Goal: Information Seeking & Learning: Learn about a topic

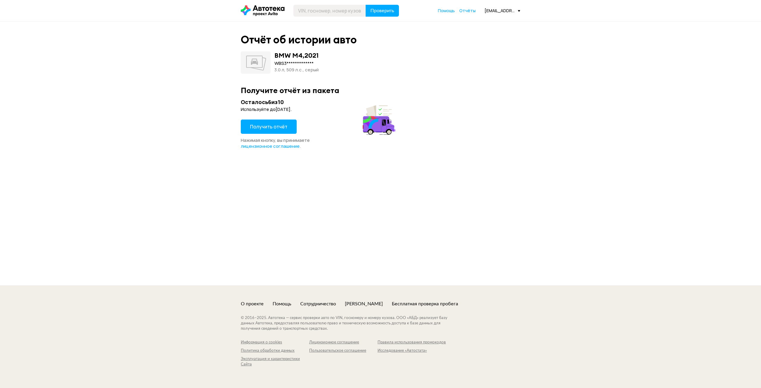
click at [259, 125] on span "Получить отчёт" at bounding box center [268, 126] width 37 height 7
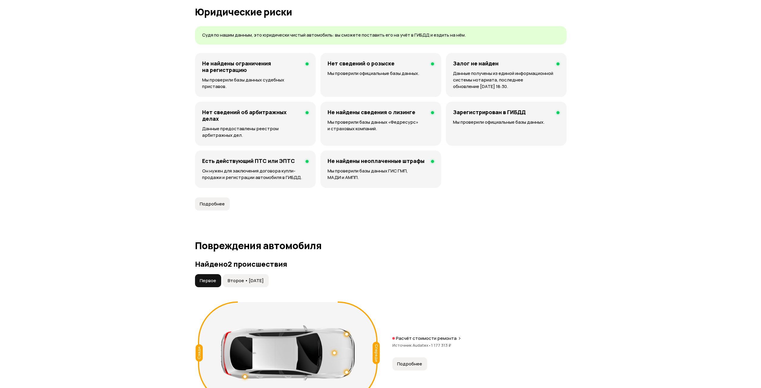
scroll to position [475, 0]
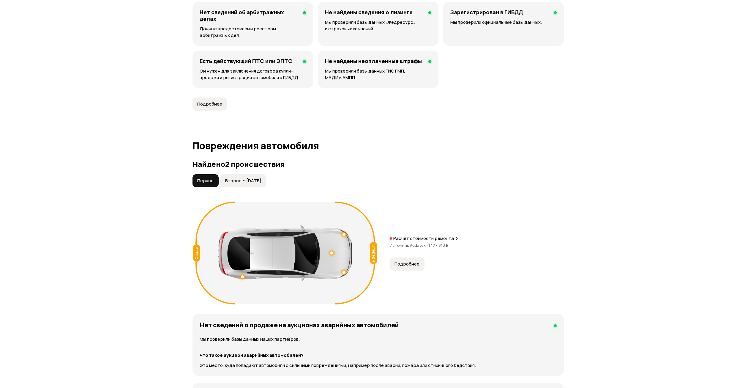
click at [413, 260] on button "Подробнее" at bounding box center [407, 263] width 35 height 13
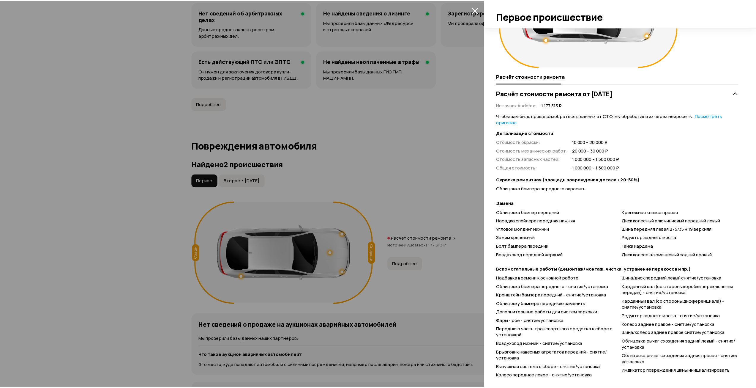
scroll to position [82, 0]
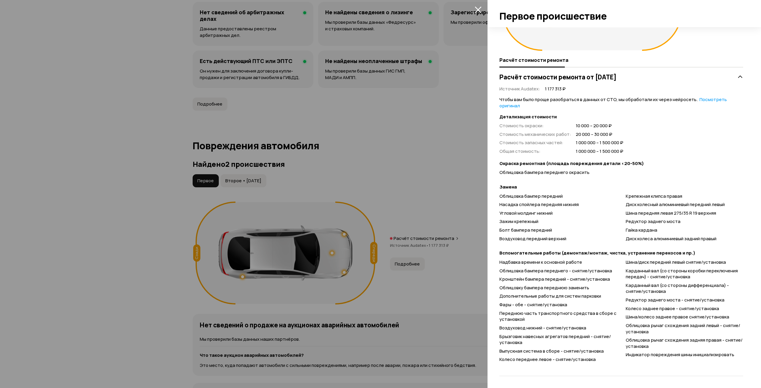
click at [296, 154] on div at bounding box center [380, 194] width 761 height 388
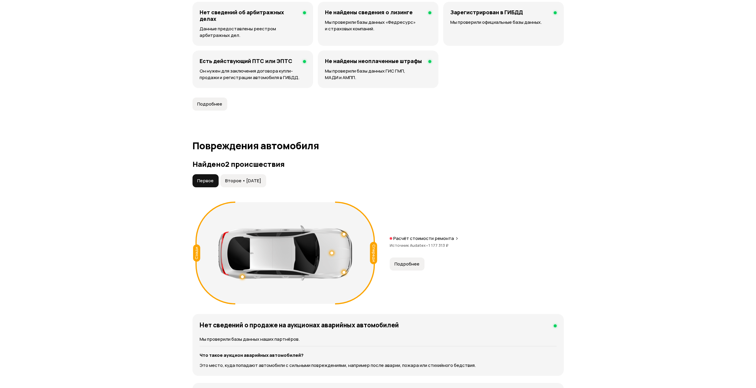
scroll to position [624, 0]
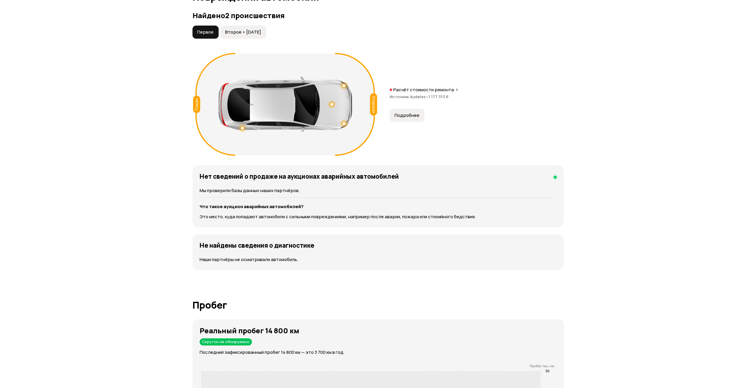
click at [247, 30] on span "Второе • [DATE]" at bounding box center [243, 32] width 36 height 6
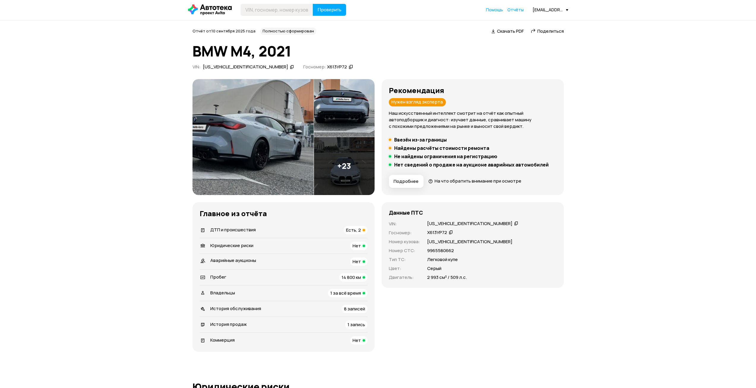
scroll to position [0, 0]
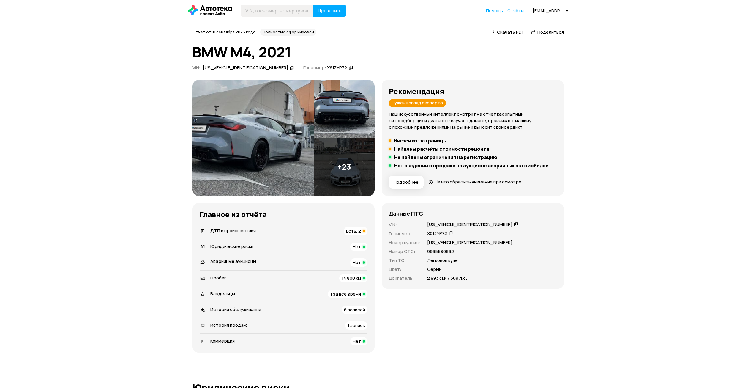
click at [328, 116] on img at bounding box center [344, 109] width 61 height 58
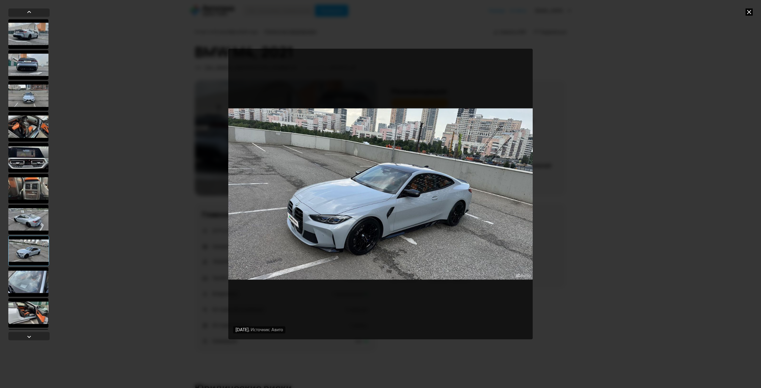
click at [653, 178] on div "[DATE] Источник: Авито [DATE] Источник: Авито [DATE] Источник: Авито [DATE] Ист…" at bounding box center [380, 194] width 761 height 388
click at [754, 15] on div "[DATE] Источник: Авито [DATE] Источник: Авито [DATE] Источник: Авито [DATE] Ист…" at bounding box center [380, 194] width 761 height 388
click at [752, 12] on icon at bounding box center [748, 11] width 7 height 7
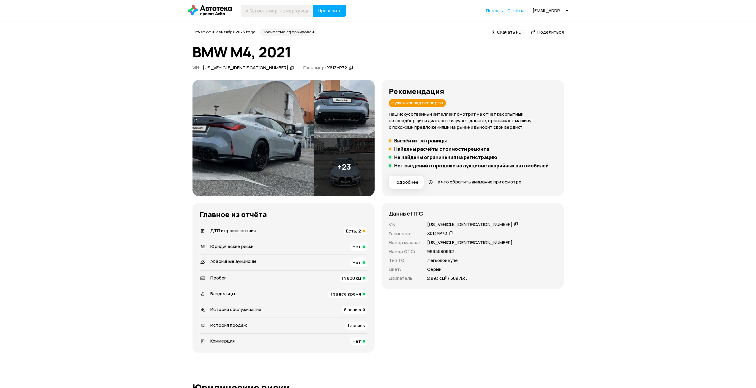
click at [327, 66] on div "Х613УР72" at bounding box center [337, 68] width 20 height 6
click at [226, 65] on div "[US_VEHICLE_IDENTIFICATION_NUMBER]" at bounding box center [245, 68] width 85 height 6
click at [296, 152] on img at bounding box center [253, 138] width 121 height 116
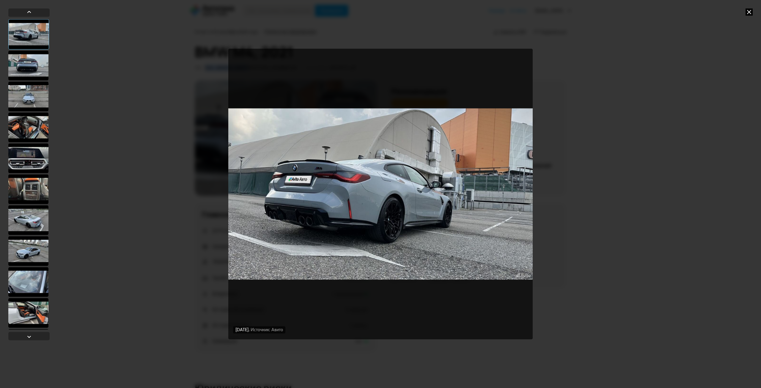
click at [579, 138] on div "[DATE] Источник: Авито [DATE] Источник: Авито" at bounding box center [380, 194] width 761 height 388
click at [477, 114] on img "Go to Slide 1" at bounding box center [380, 193] width 304 height 291
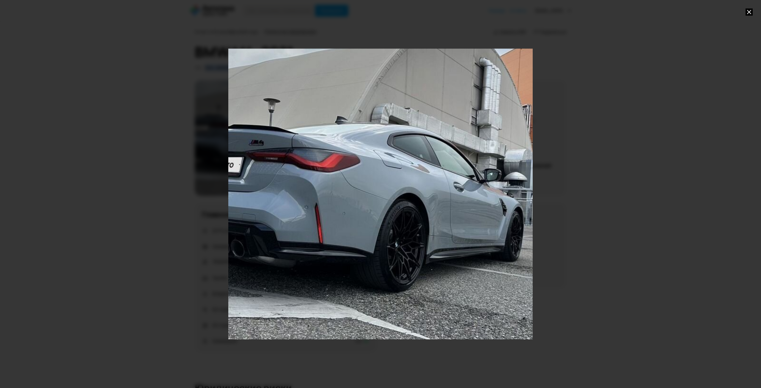
click at [477, 114] on div "Go to Slide 1" at bounding box center [380, 194] width 609 height 582
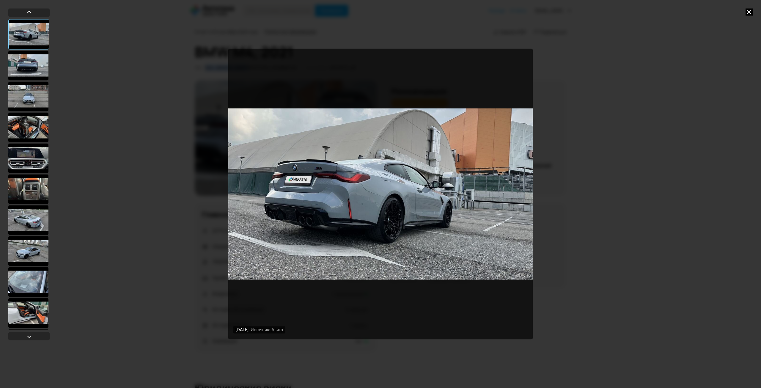
click at [694, 120] on div "[DATE] Источник: Авито [DATE] Источник: Авито" at bounding box center [380, 194] width 761 height 388
click at [750, 12] on icon at bounding box center [748, 11] width 7 height 7
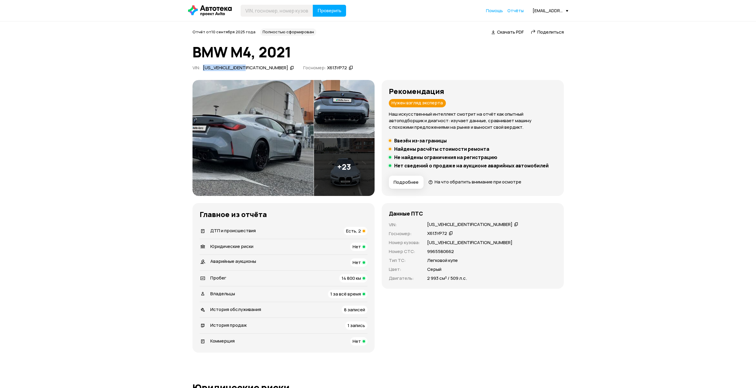
click at [345, 89] on img at bounding box center [344, 109] width 61 height 58
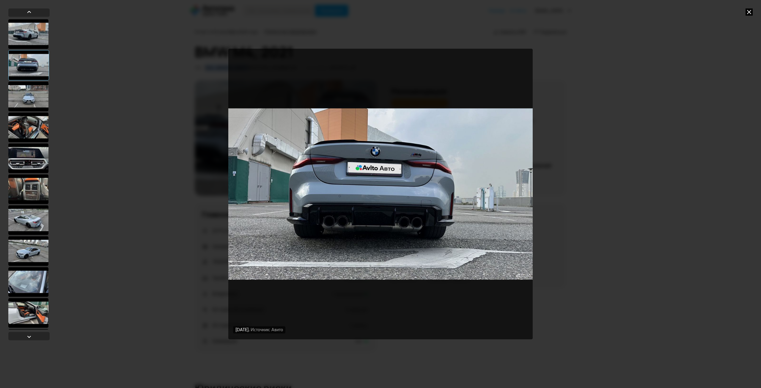
click at [549, 182] on div "[DATE] Источник: Авито [DATE] Источник: Авито [DATE] Источник: Авито" at bounding box center [380, 194] width 761 height 388
click at [356, 203] on img "Go to Slide 2" at bounding box center [380, 193] width 304 height 291
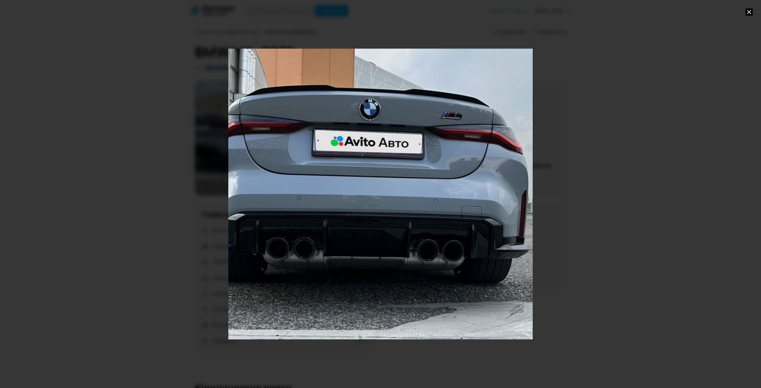
click at [630, 195] on div at bounding box center [380, 194] width 761 height 388
click at [432, 206] on div "Go to Slide 2" at bounding box center [380, 194] width 609 height 582
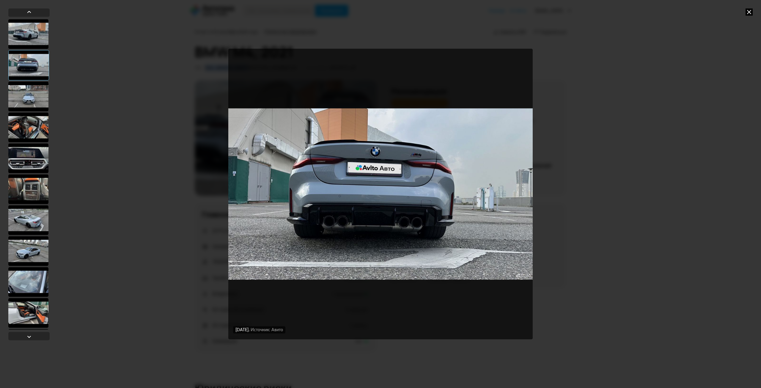
click at [675, 180] on div "[DATE] Источник: Авито [DATE] Источник: Авито [DATE] Источник: Авито" at bounding box center [380, 194] width 761 height 388
click at [672, 180] on div "[DATE] Источник: Авито [DATE] Источник: Авито [DATE] Источник: Авито" at bounding box center [380, 194] width 761 height 388
click at [750, 14] on icon at bounding box center [748, 11] width 7 height 7
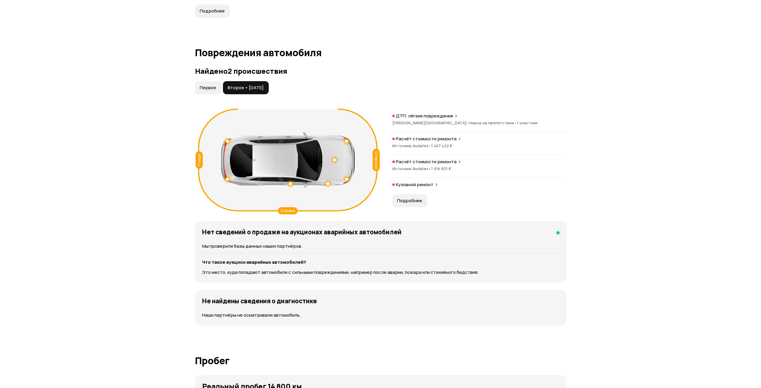
scroll to position [565, 0]
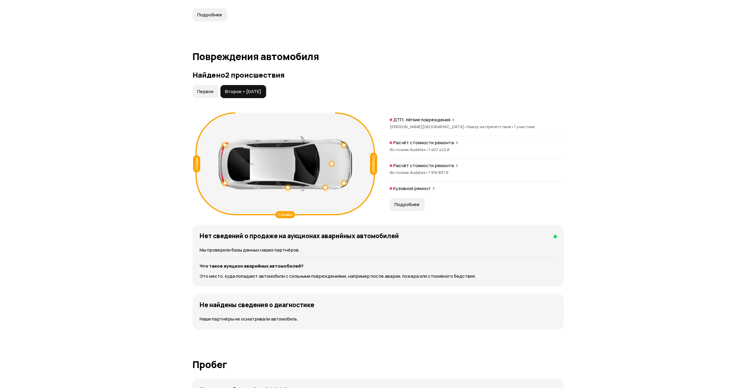
click at [212, 90] on span "Первое" at bounding box center [205, 92] width 16 height 6
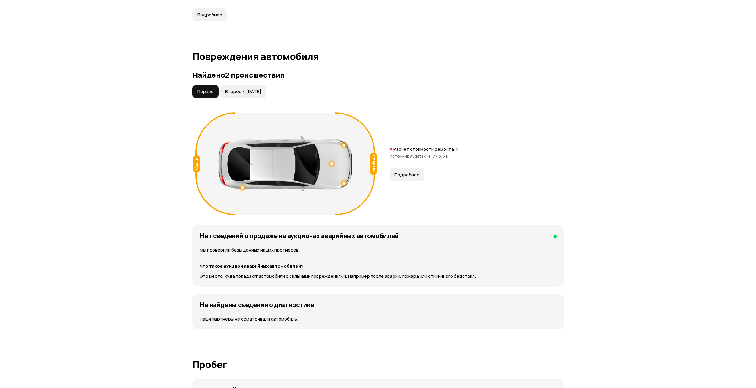
click at [244, 92] on span "Второе • [DATE]" at bounding box center [243, 92] width 36 height 6
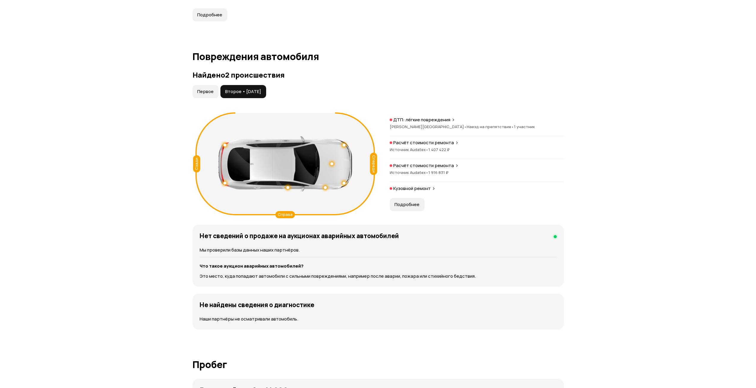
click at [437, 188] on div "Кузовной ремонт" at bounding box center [477, 188] width 174 height 6
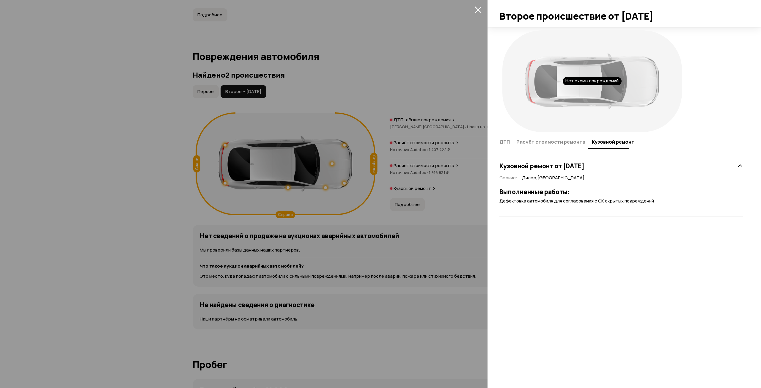
click at [435, 187] on div at bounding box center [380, 194] width 761 height 388
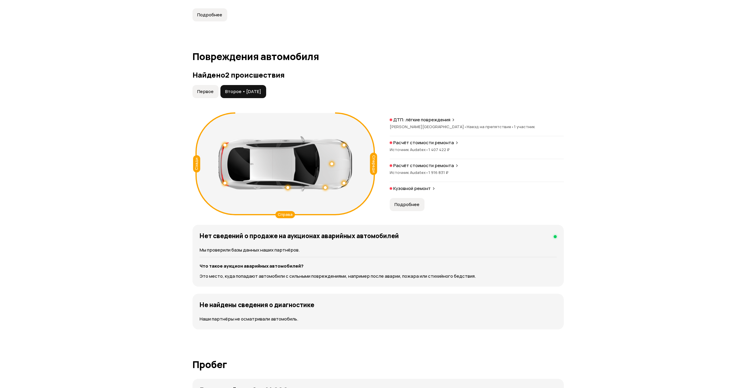
click at [412, 168] on p "Расчёт стоимости ремонта" at bounding box center [423, 166] width 61 height 6
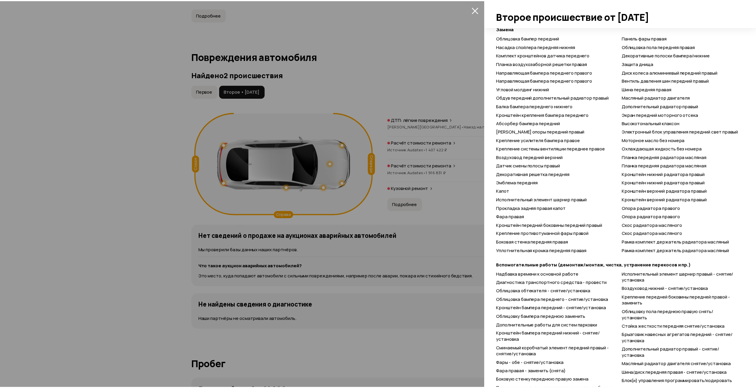
scroll to position [497, 0]
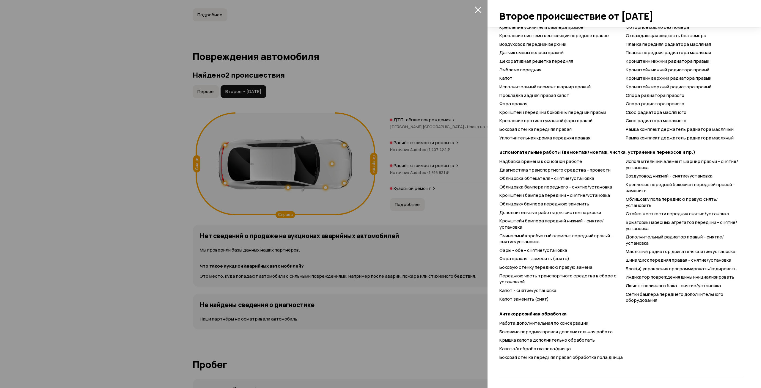
click at [432, 178] on div at bounding box center [380, 194] width 761 height 388
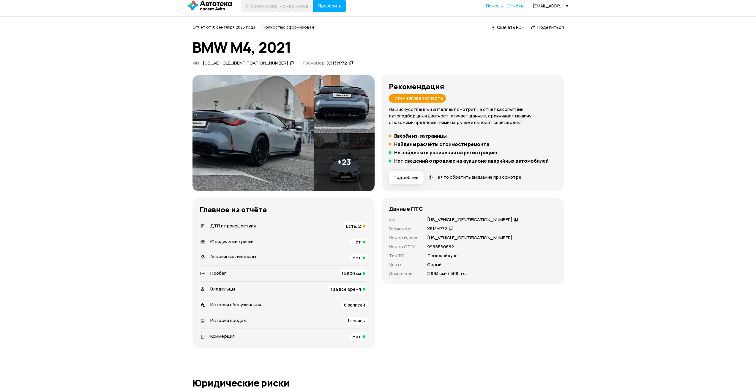
scroll to position [0, 0]
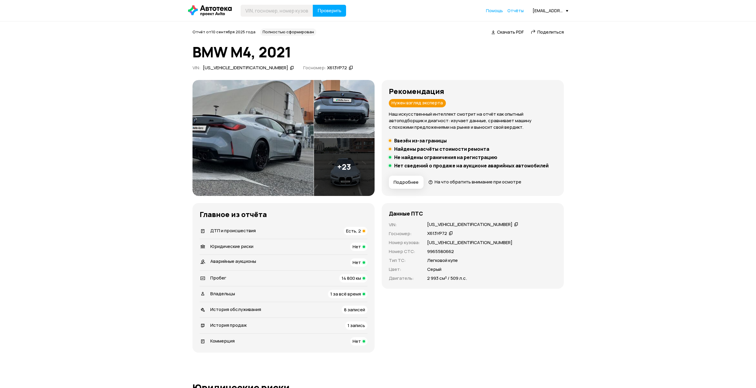
click at [354, 103] on img at bounding box center [344, 109] width 61 height 58
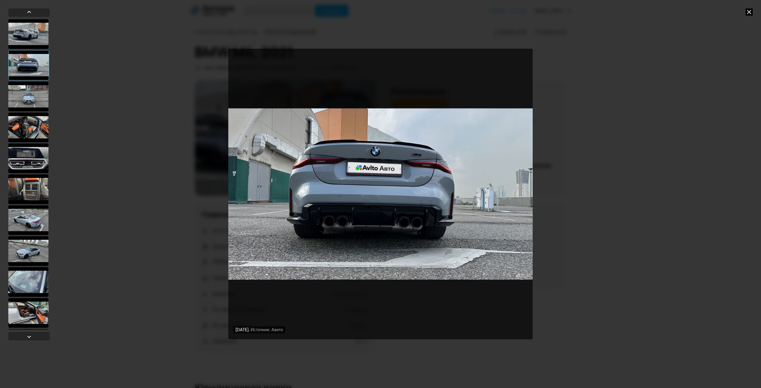
click at [465, 165] on img "Go to Slide 2" at bounding box center [380, 193] width 304 height 291
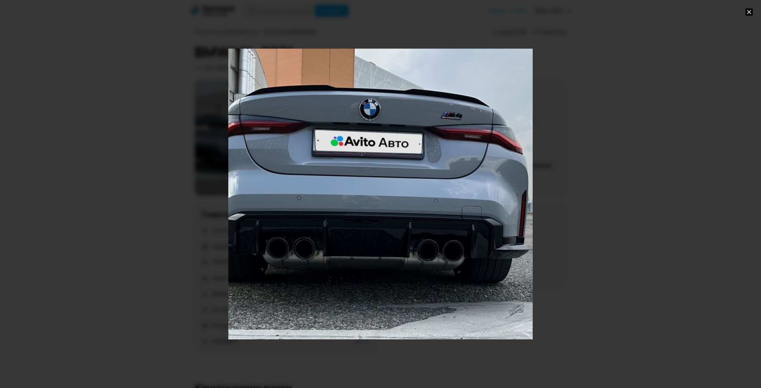
click at [465, 165] on div "Go to Slide 2" at bounding box center [380, 194] width 609 height 582
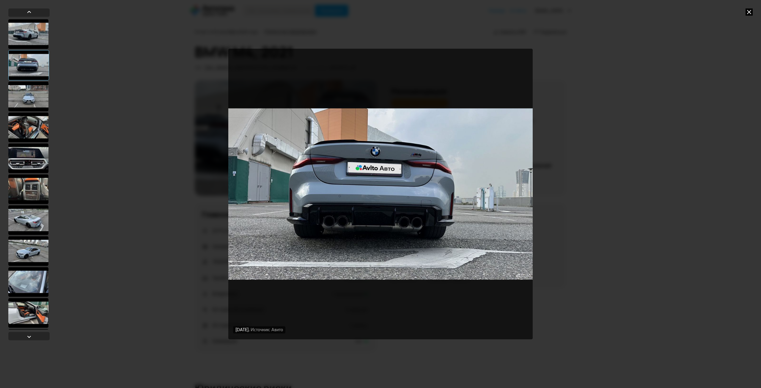
drag, startPoint x: 732, startPoint y: 197, endPoint x: 724, endPoint y: 197, distance: 7.5
click at [731, 198] on div "[DATE] Источник: Авито [DATE] Источник: Авито [DATE] Источник: Авито" at bounding box center [380, 194] width 761 height 388
click at [599, 185] on div "[DATE] Источник: Авито [DATE] Источник: Авито [DATE] Источник: Авито" at bounding box center [380, 194] width 761 height 388
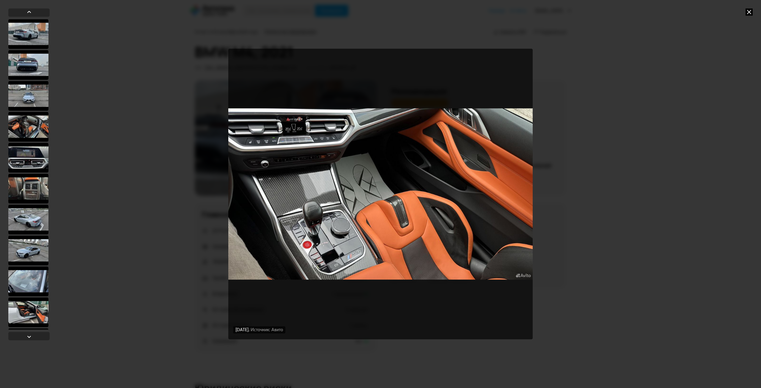
click at [749, 9] on icon at bounding box center [748, 11] width 7 height 7
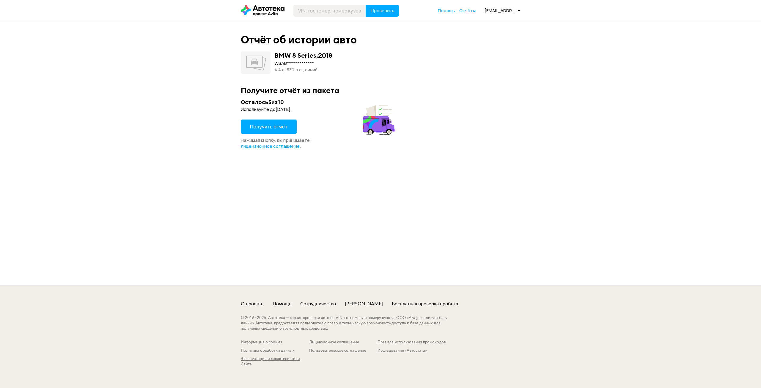
click at [265, 125] on span "Получить отчёт" at bounding box center [268, 126] width 37 height 7
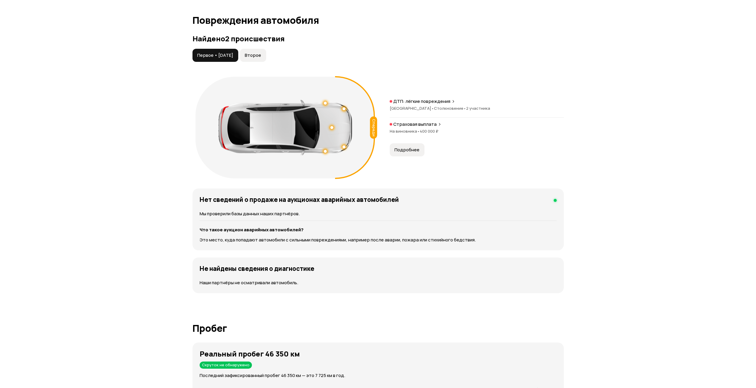
scroll to position [624, 0]
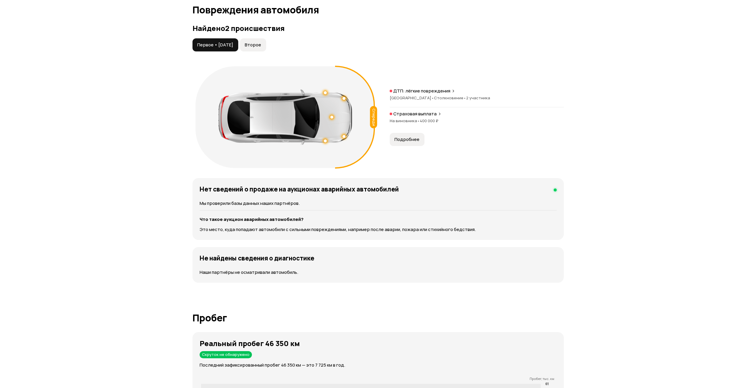
click at [423, 114] on p "Страховая выплата" at bounding box center [414, 114] width 43 height 6
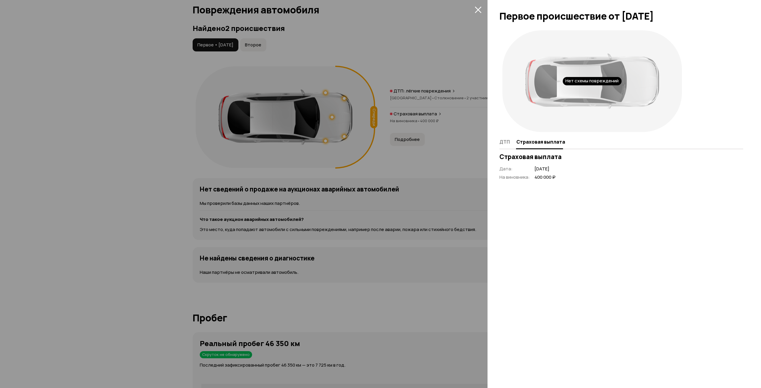
click at [436, 124] on div at bounding box center [380, 194] width 761 height 388
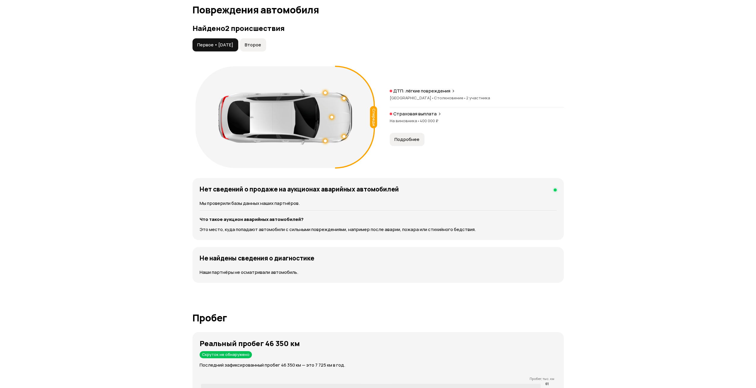
click at [431, 94] on div "ДТП: лёгкие повреждения Москва • Столкновение • 2 участника" at bounding box center [477, 97] width 174 height 19
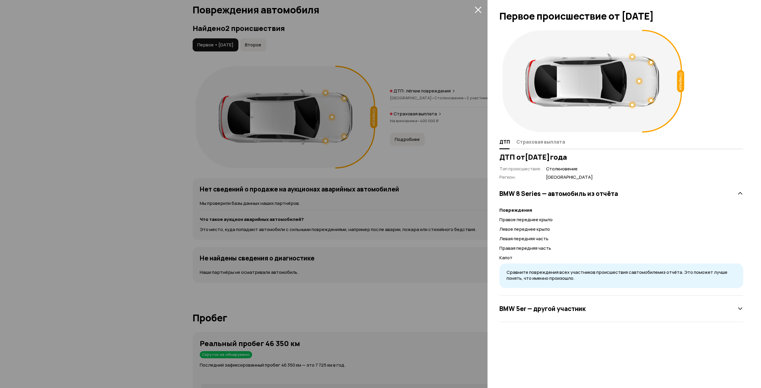
click at [432, 180] on div at bounding box center [380, 194] width 761 height 388
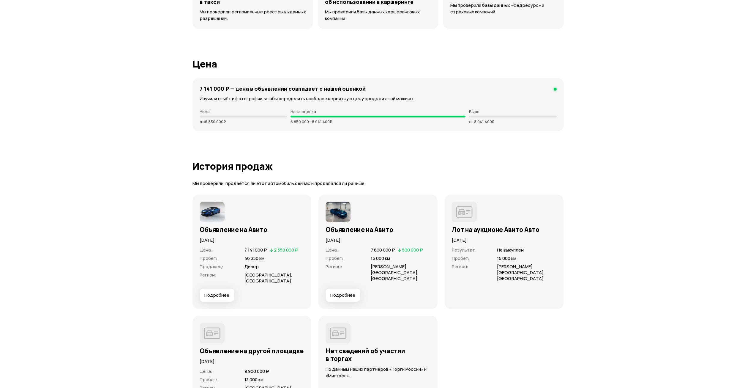
scroll to position [1664, 0]
